Goal: Navigation & Orientation: Find specific page/section

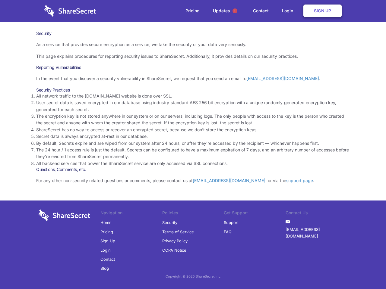
click at [193, 145] on li "By default, Secrets expire and are wiped from our system after 24 hours, or aft…" at bounding box center [193, 143] width 314 height 7
click at [235, 11] on span "1" at bounding box center [234, 10] width 5 height 5
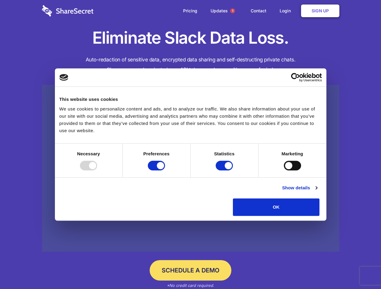
click at [97, 171] on div at bounding box center [88, 166] width 17 height 10
click at [165, 171] on input "Preferences" at bounding box center [156, 166] width 17 height 10
checkbox input "false"
click at [225, 171] on input "Statistics" at bounding box center [224, 166] width 17 height 10
checkbox input "false"
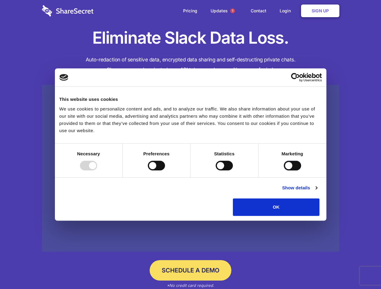
click at [284, 171] on input "Marketing" at bounding box center [292, 166] width 17 height 10
checkbox input "true"
click at [317, 192] on link "Show details" at bounding box center [299, 187] width 35 height 7
click at [0, 0] on li "Necessary 7 Necessary cookies help make a website usable by enabling basic func…" at bounding box center [0, 0] width 0 height 0
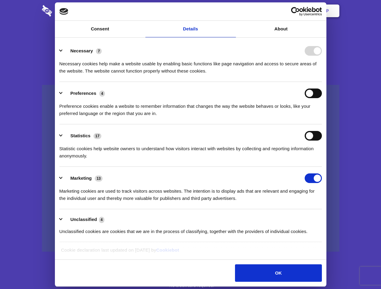
click at [232, 11] on span "1" at bounding box center [232, 10] width 5 height 5
